Goal: Transaction & Acquisition: Register for event/course

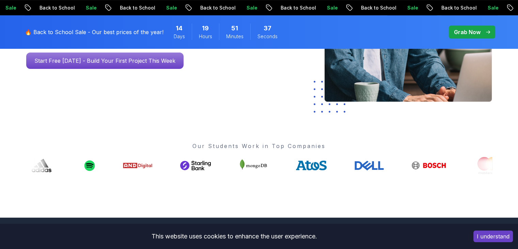
scroll to position [238, 0]
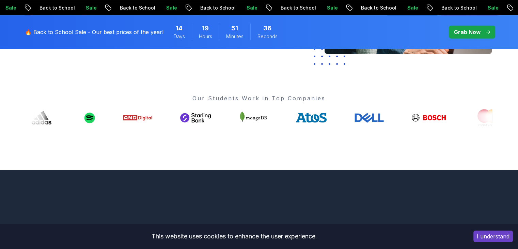
click at [488, 236] on button "I understand" at bounding box center [493, 236] width 40 height 12
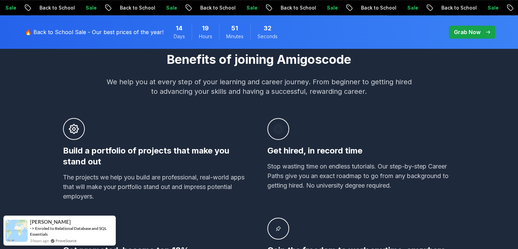
scroll to position [220, 0]
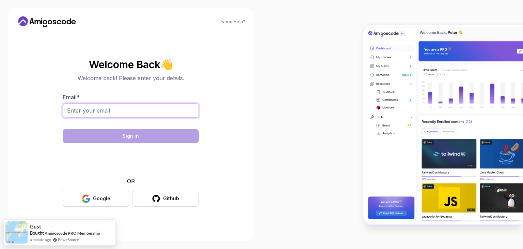
click at [160, 108] on input "Email *" at bounding box center [131, 110] width 136 height 14
type input "prasadrokkam0410@gmail.com"
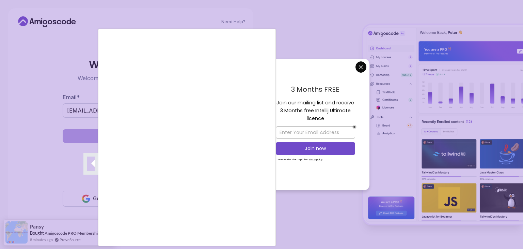
click at [361, 68] on div at bounding box center [261, 124] width 523 height 249
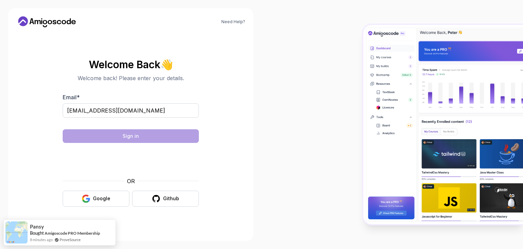
drag, startPoint x: 359, startPoint y: 68, endPoint x: 353, endPoint y: 70, distance: 6.7
click at [359, 67] on body "Need Help? Welcome Back 👋 Welcome back! Please enter your details. Email * pras…" at bounding box center [261, 124] width 523 height 249
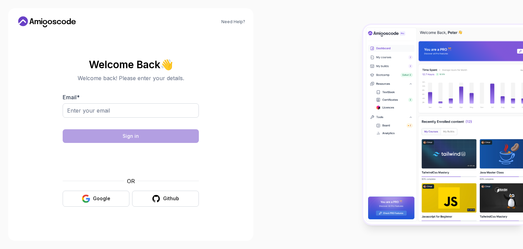
click at [152, 96] on div "Email *" at bounding box center [131, 109] width 136 height 32
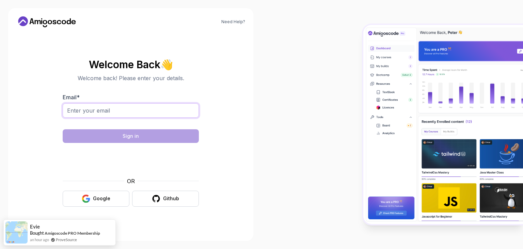
drag, startPoint x: 151, startPoint y: 111, endPoint x: 150, endPoint y: 106, distance: 5.0
click at [150, 106] on input "Email *" at bounding box center [131, 110] width 136 height 14
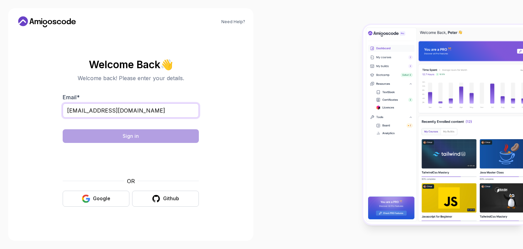
type input "prasadrokkam0410@gmail.com"
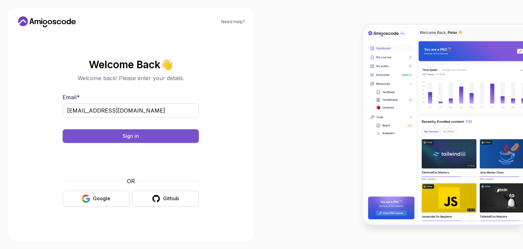
click at [139, 132] on button "Sign in" at bounding box center [131, 136] width 136 height 14
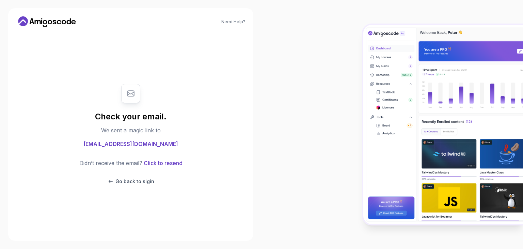
click at [113, 137] on div "Check your email. We sent a magic link to prasadrokkam0410@gmail.com Didn’t rec…" at bounding box center [131, 134] width 136 height 114
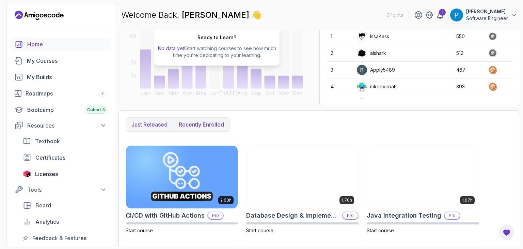
scroll to position [136, 0]
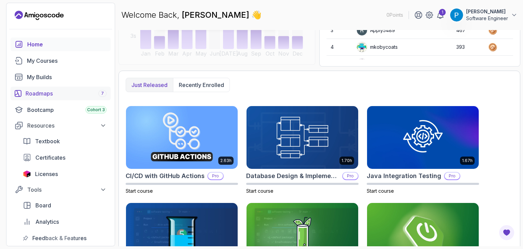
click at [55, 94] on div "Roadmaps 7" at bounding box center [66, 93] width 81 height 8
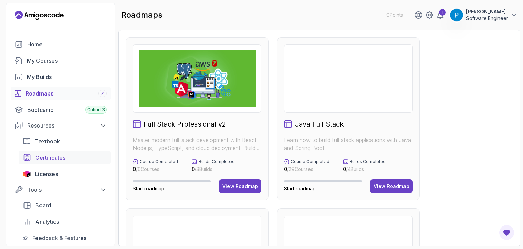
click at [53, 154] on span "Certificates" at bounding box center [50, 157] width 30 height 8
click at [53, 155] on span "Certificates" at bounding box center [50, 157] width 30 height 8
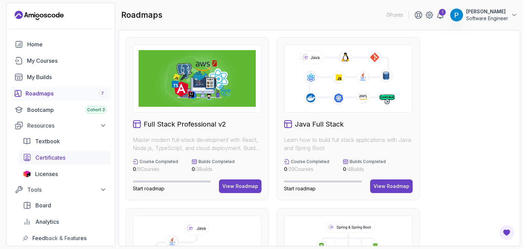
drag, startPoint x: 49, startPoint y: 157, endPoint x: 52, endPoint y: 157, distance: 3.7
click at [49, 156] on span "Certificates" at bounding box center [50, 157] width 30 height 8
click at [46, 158] on span "Certificates" at bounding box center [50, 157] width 30 height 8
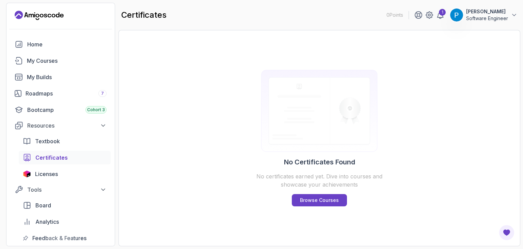
click at [483, 11] on p "Prasad Rokkam" at bounding box center [487, 11] width 42 height 7
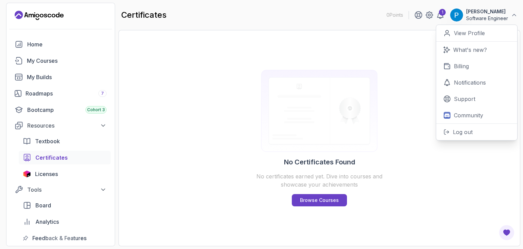
click at [264, 96] on img at bounding box center [319, 111] width 131 height 82
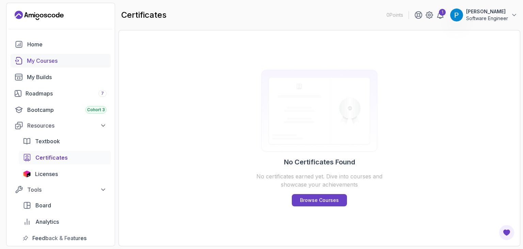
click at [39, 61] on div "My Courses" at bounding box center [67, 61] width 80 height 8
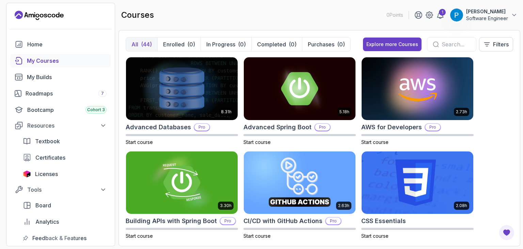
click at [446, 43] on input "text" at bounding box center [456, 44] width 29 height 8
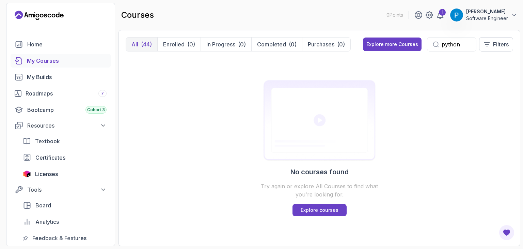
type input "python"
click at [37, 45] on div "Home" at bounding box center [66, 44] width 79 height 8
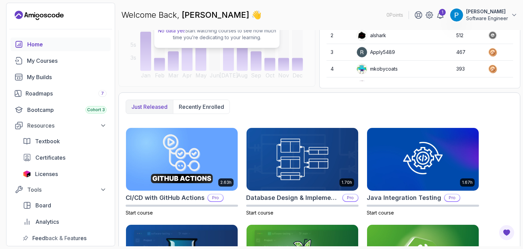
scroll to position [114, 0]
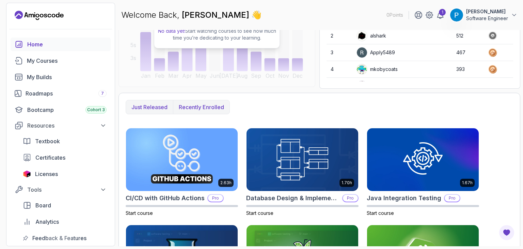
click at [193, 104] on p "Recently enrolled" at bounding box center [201, 107] width 45 height 8
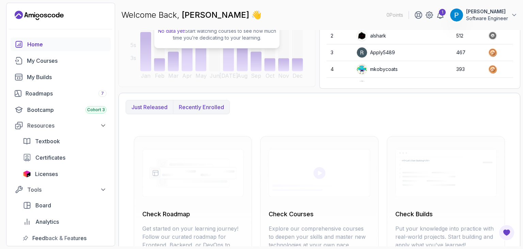
click at [151, 105] on p "Just released" at bounding box center [149, 107] width 36 height 8
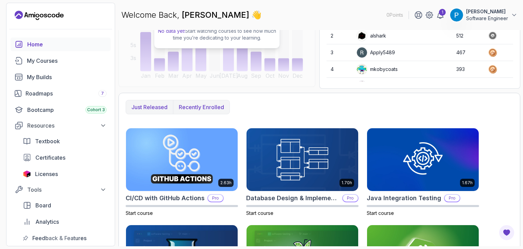
click at [198, 105] on p "Recently enrolled" at bounding box center [201, 107] width 45 height 8
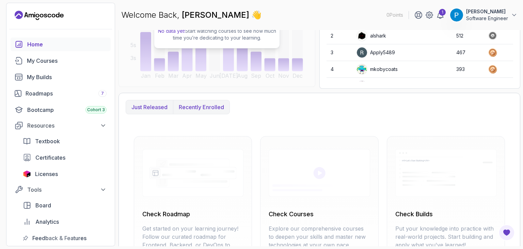
click at [155, 112] on button "Just released" at bounding box center [149, 107] width 47 height 14
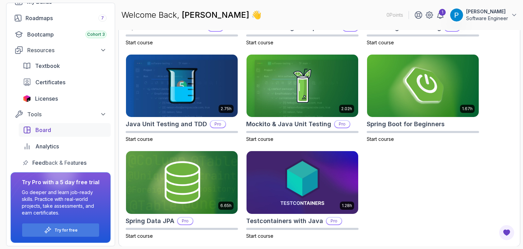
scroll to position [76, 0]
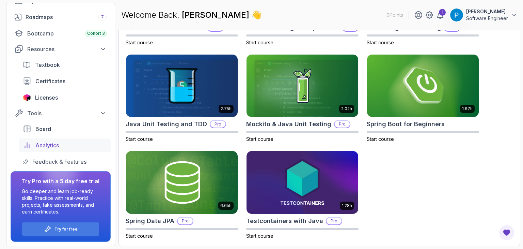
click at [45, 142] on span "Analytics" at bounding box center [46, 145] width 23 height 8
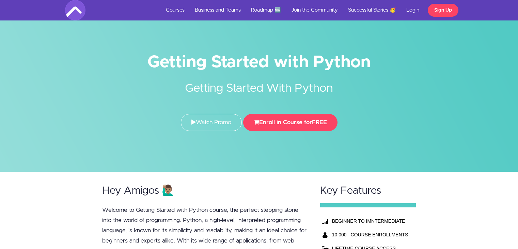
click at [416, 10] on link "Login" at bounding box center [412, 10] width 23 height 20
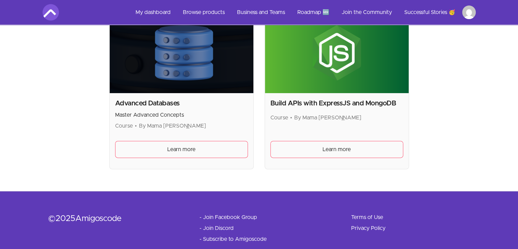
scroll to position [292, 0]
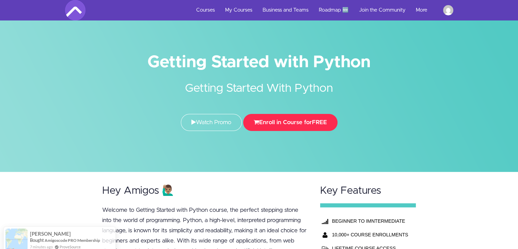
click at [268, 123] on button "Enroll in Course for FREE" at bounding box center [290, 122] width 94 height 17
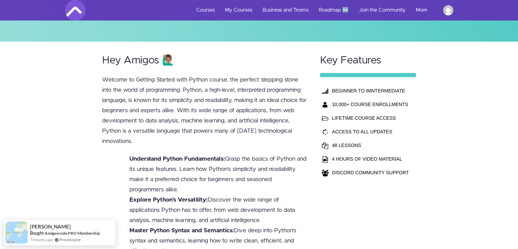
scroll to position [170, 0]
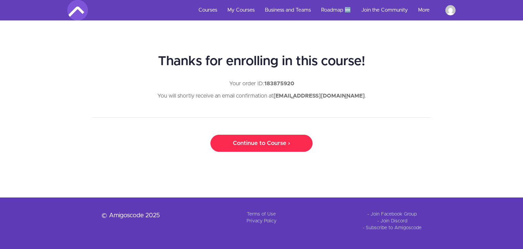
click at [257, 144] on link "Continue to Course ›" at bounding box center [261, 143] width 102 height 17
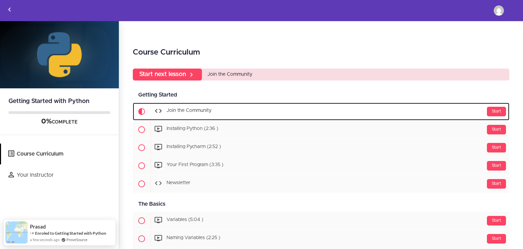
drag, startPoint x: 487, startPoint y: 109, endPoint x: 476, endPoint y: 110, distance: 10.9
click at [487, 109] on div "Start" at bounding box center [496, 112] width 19 height 10
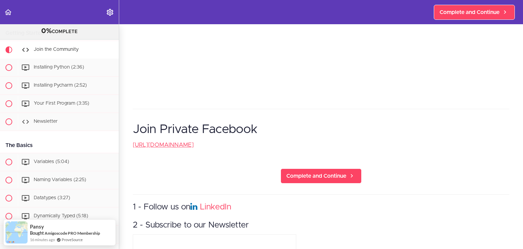
scroll to position [136, 0]
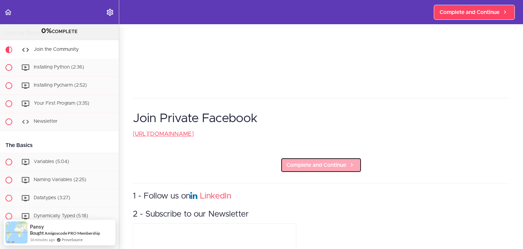
click at [317, 162] on span "Complete and Continue" at bounding box center [316, 165] width 60 height 8
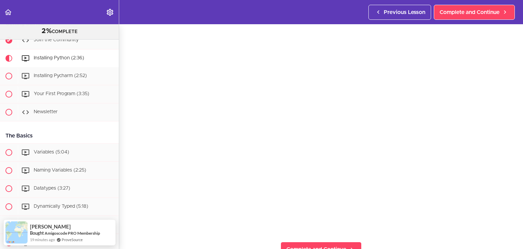
scroll to position [68, 0]
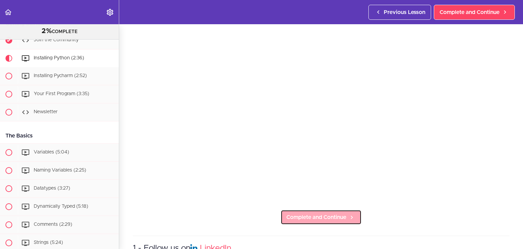
click at [311, 213] on span "Complete and Continue" at bounding box center [316, 217] width 60 height 8
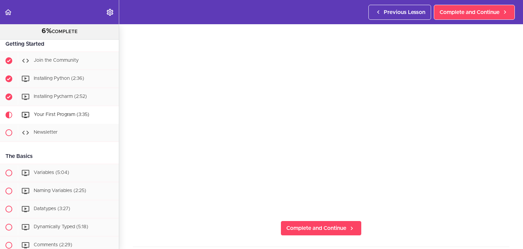
scroll to position [68, 0]
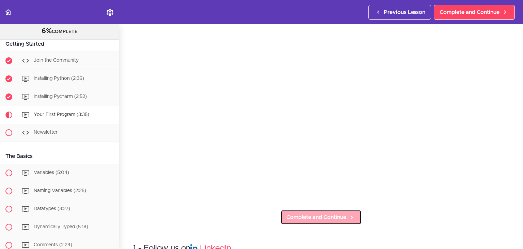
click at [304, 213] on span "Complete and Continue" at bounding box center [316, 217] width 60 height 8
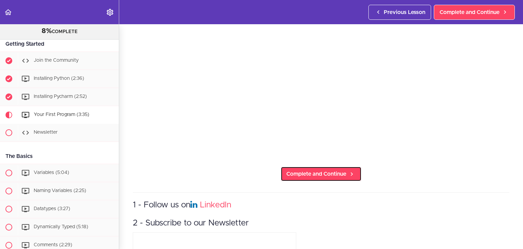
scroll to position [170, 0]
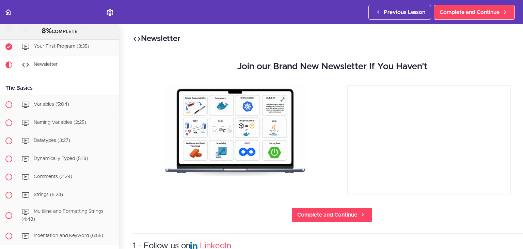
scroll to position [108, 0]
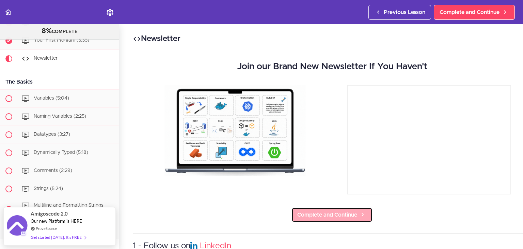
click at [317, 214] on span "Complete and Continue" at bounding box center [327, 214] width 60 height 8
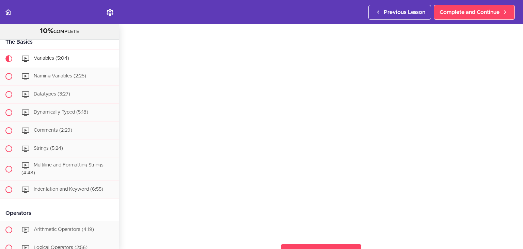
scroll to position [102, 0]
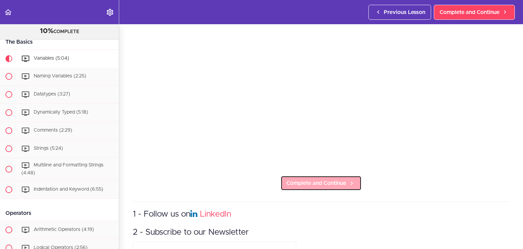
click at [309, 179] on span "Complete and Continue" at bounding box center [316, 183] width 60 height 8
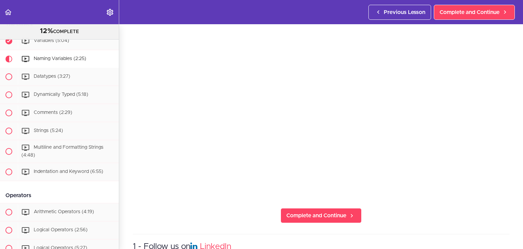
scroll to position [102, 0]
